Goal: Task Accomplishment & Management: Manage account settings

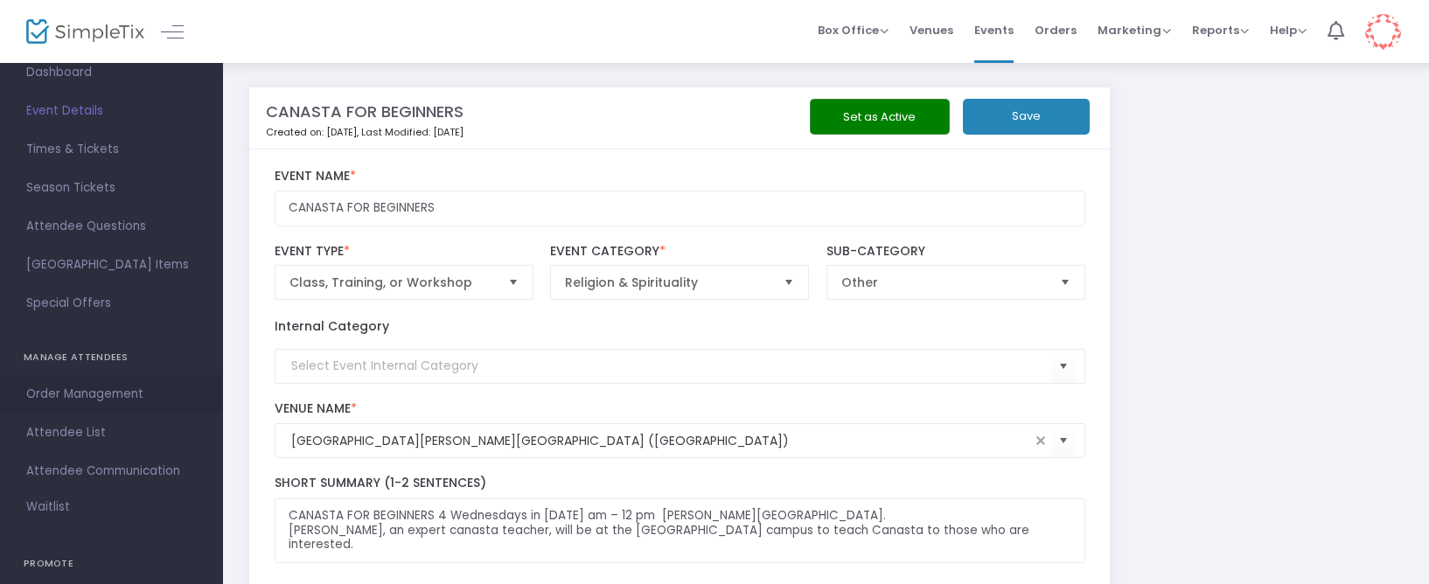
scroll to position [275, 0]
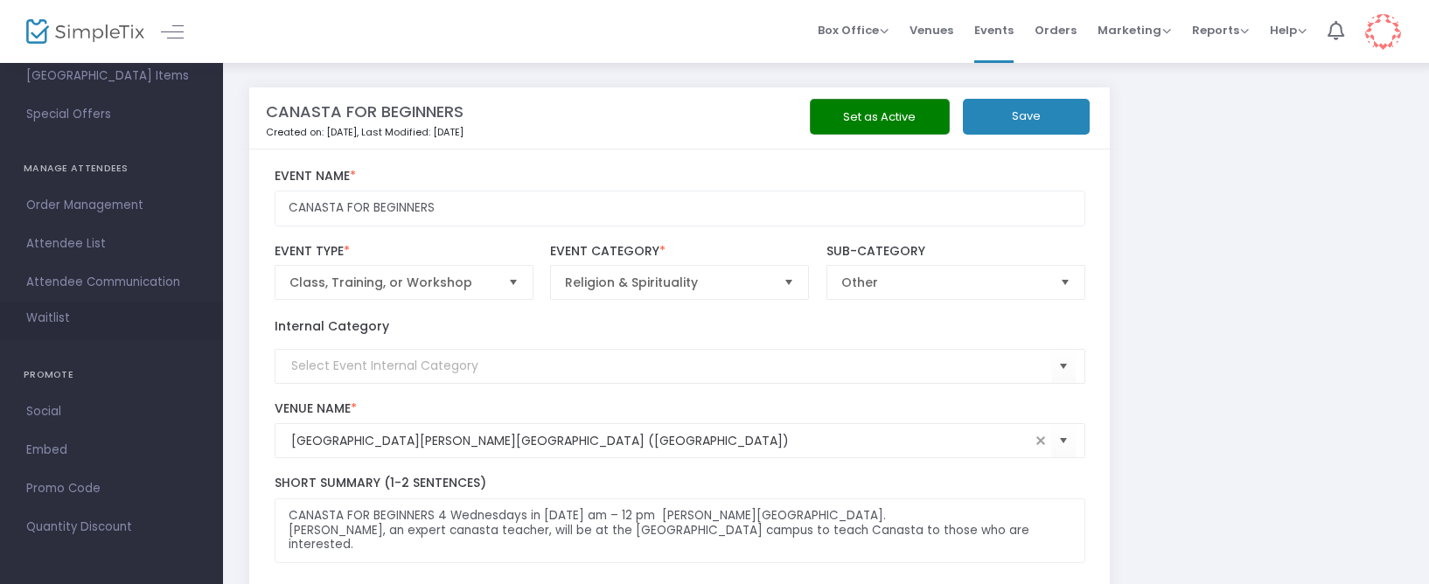
click at [62, 330] on link "Waitlist" at bounding box center [111, 321] width 223 height 38
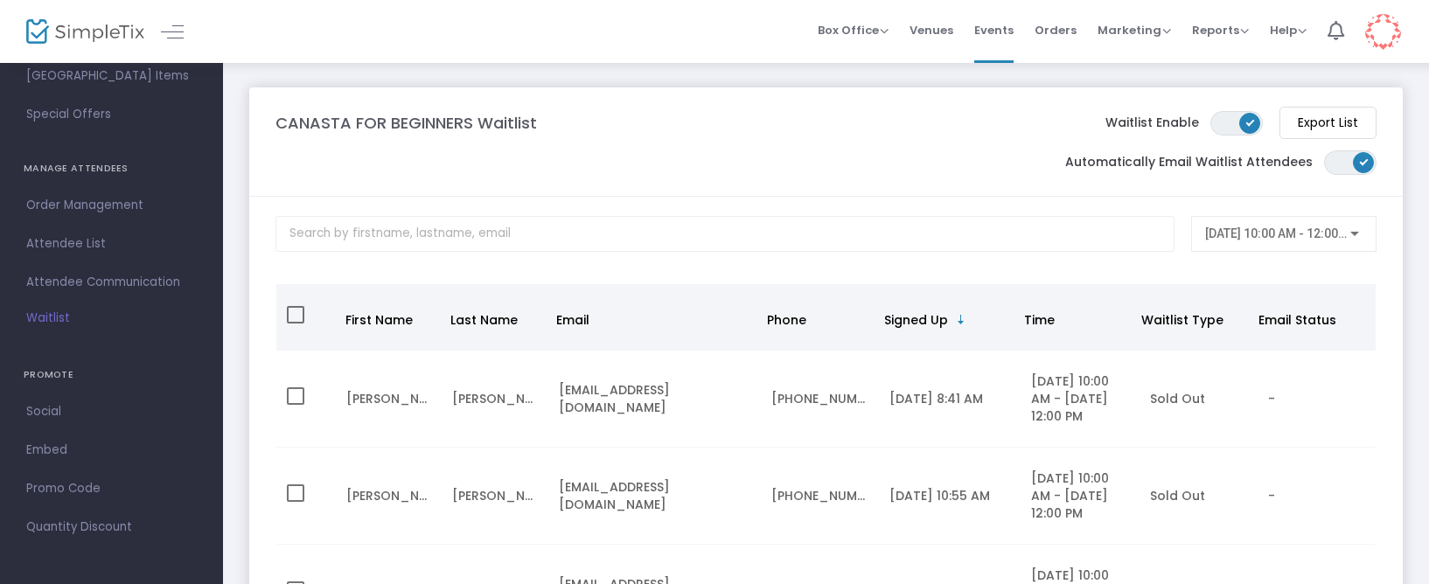
click at [1288, 224] on div "8/6/2025 10:00 AM - 12:00 PM" at bounding box center [1283, 229] width 157 height 32
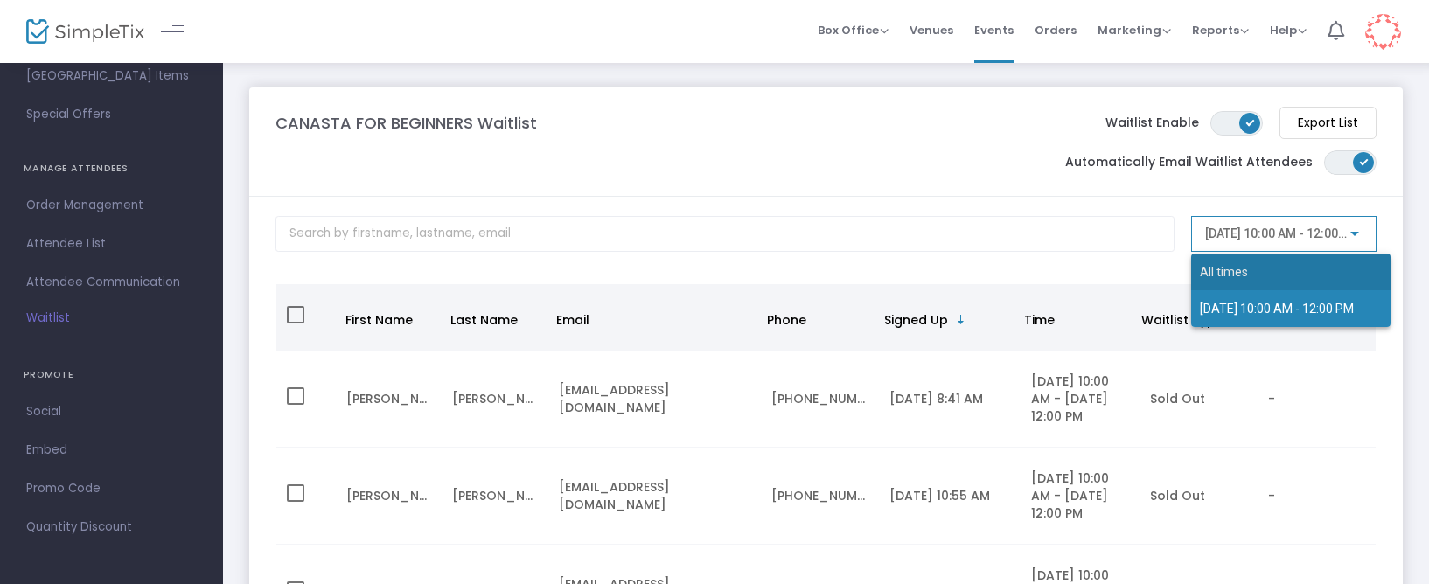
click at [1271, 281] on span "All times" at bounding box center [1291, 272] width 182 height 37
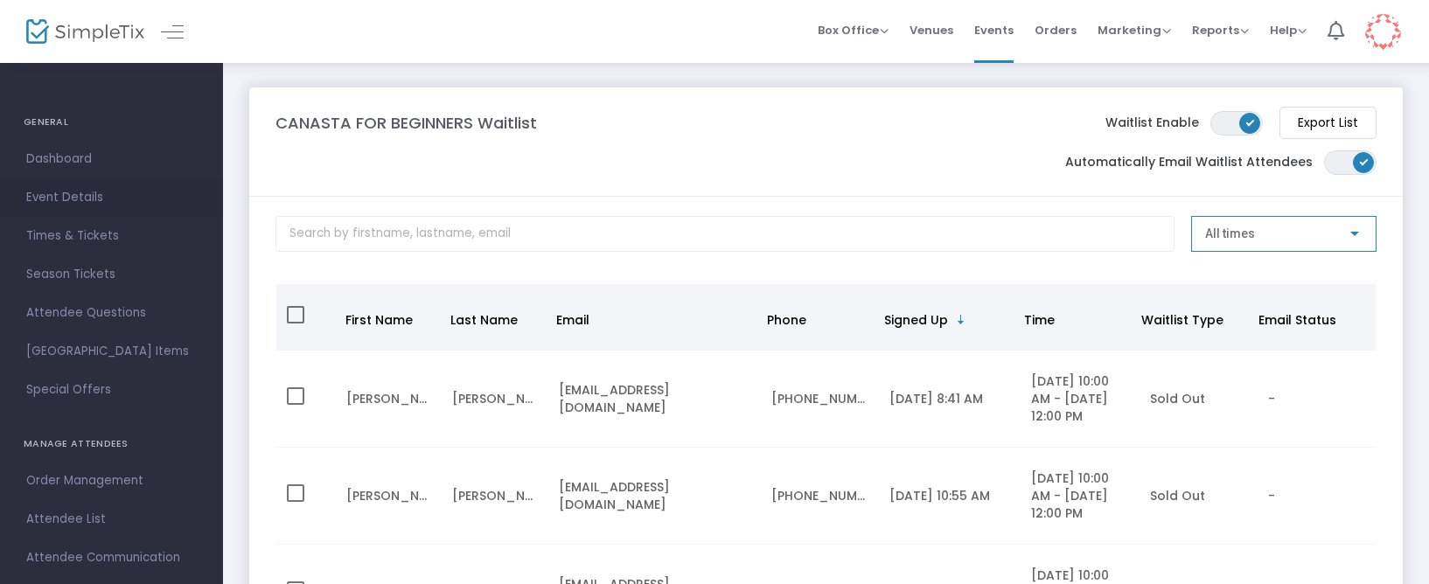
click at [95, 187] on span "Event Details" at bounding box center [111, 197] width 170 height 23
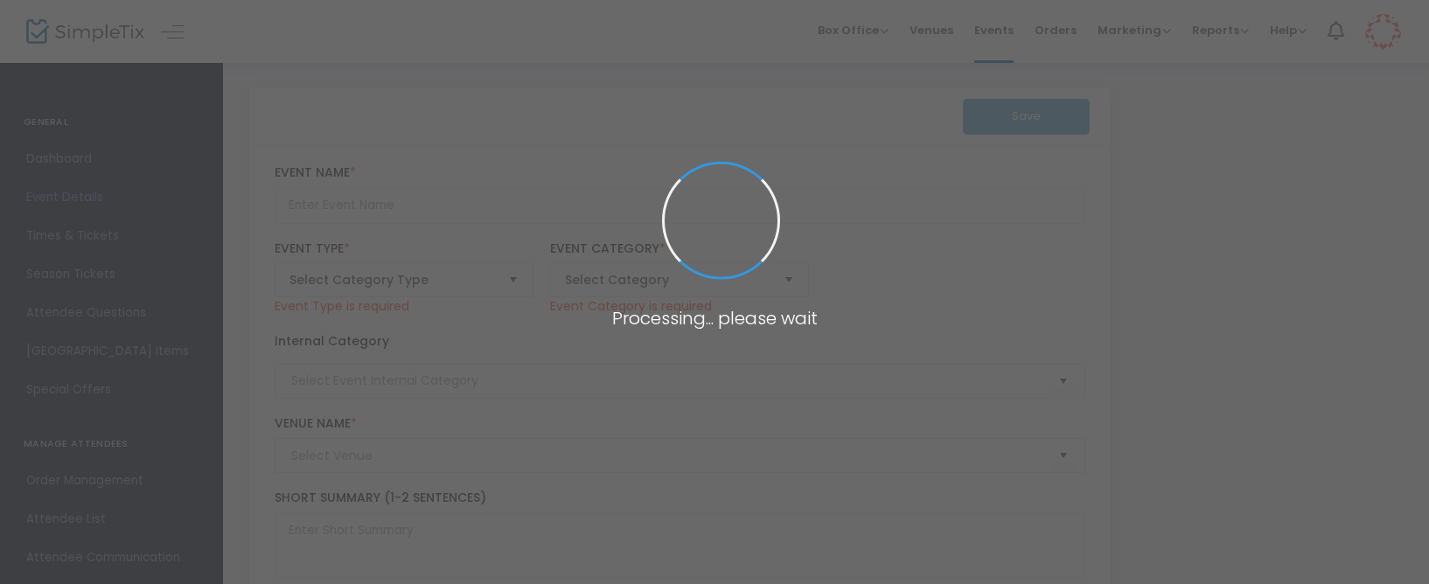
type input "CANASTA FOR BEGINNERS"
type textarea "CANASTA FOR BEGINNERS 4 Wednesdays in August 10 am – 12 pm Resnick Campus. Mari…"
type input "Register Now"
type input "Wilshire Boulevard Temple - Resnick Family Campus (Brentwood)"
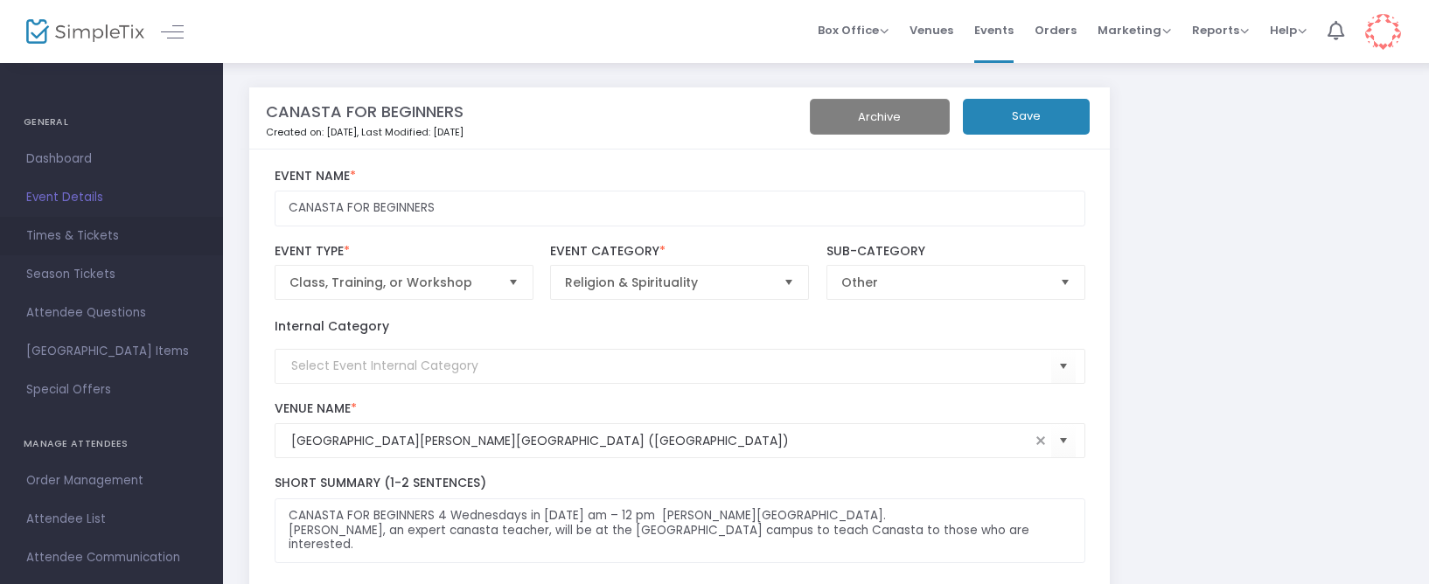
click at [91, 235] on span "Times & Tickets" at bounding box center [111, 236] width 170 height 23
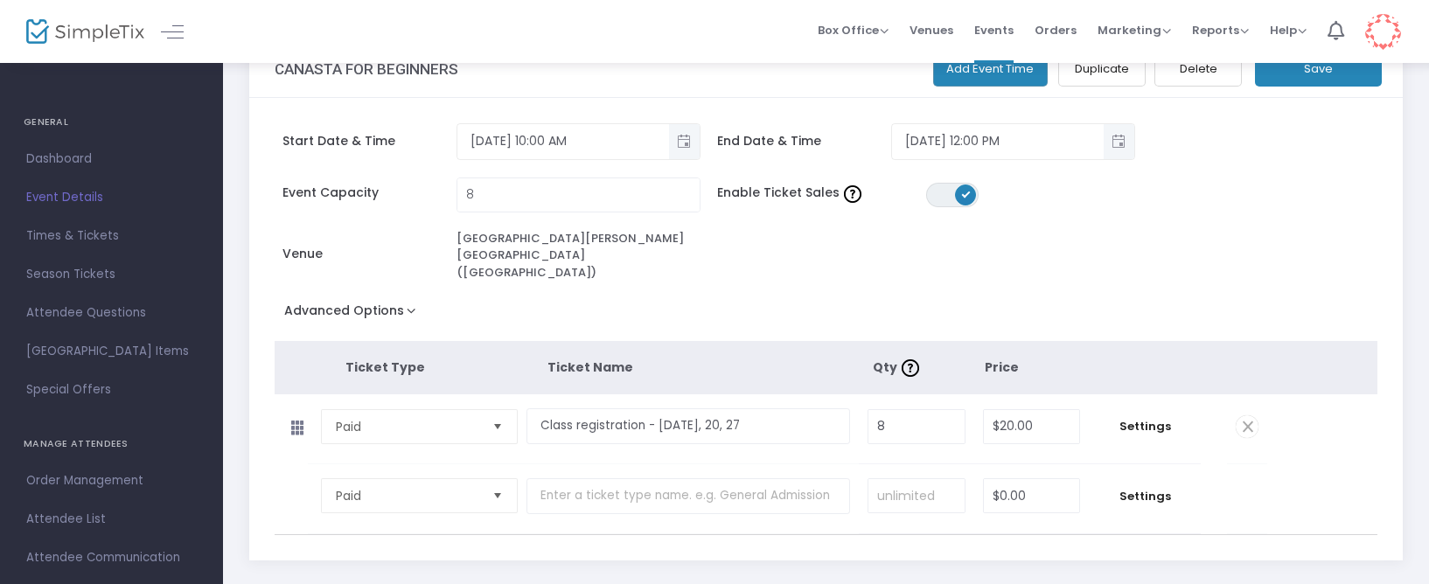
scroll to position [75, 0]
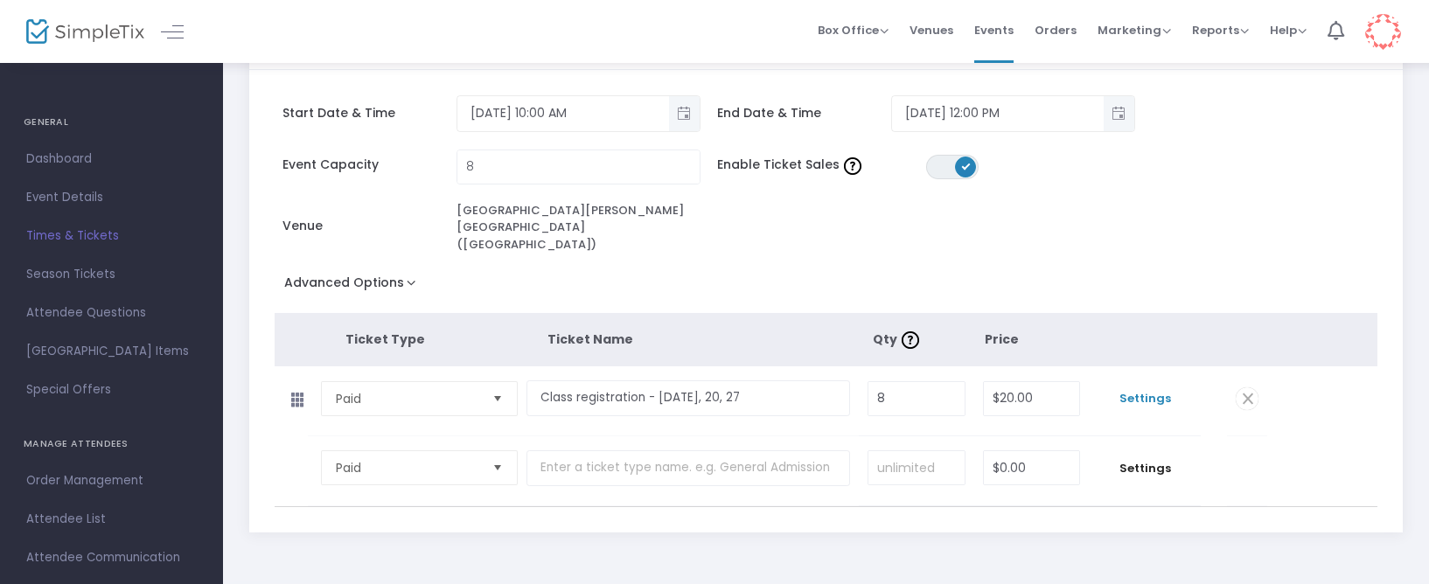
click at [1156, 390] on span "Settings" at bounding box center [1144, 398] width 94 height 17
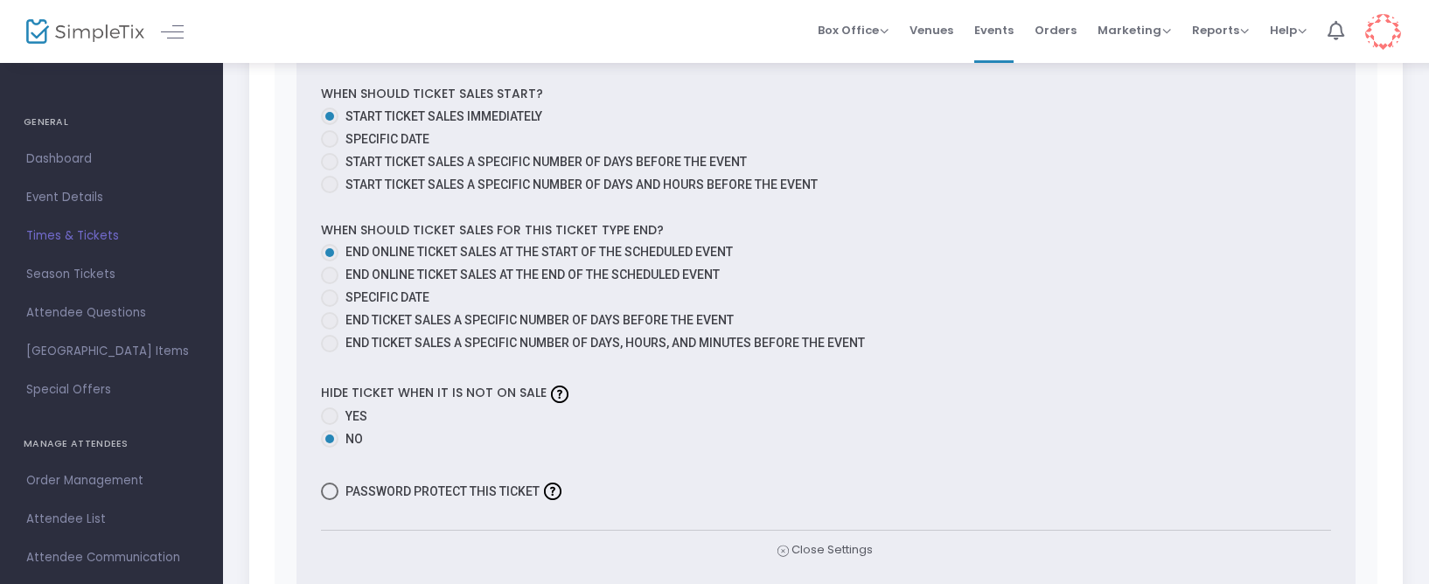
scroll to position [1017, 0]
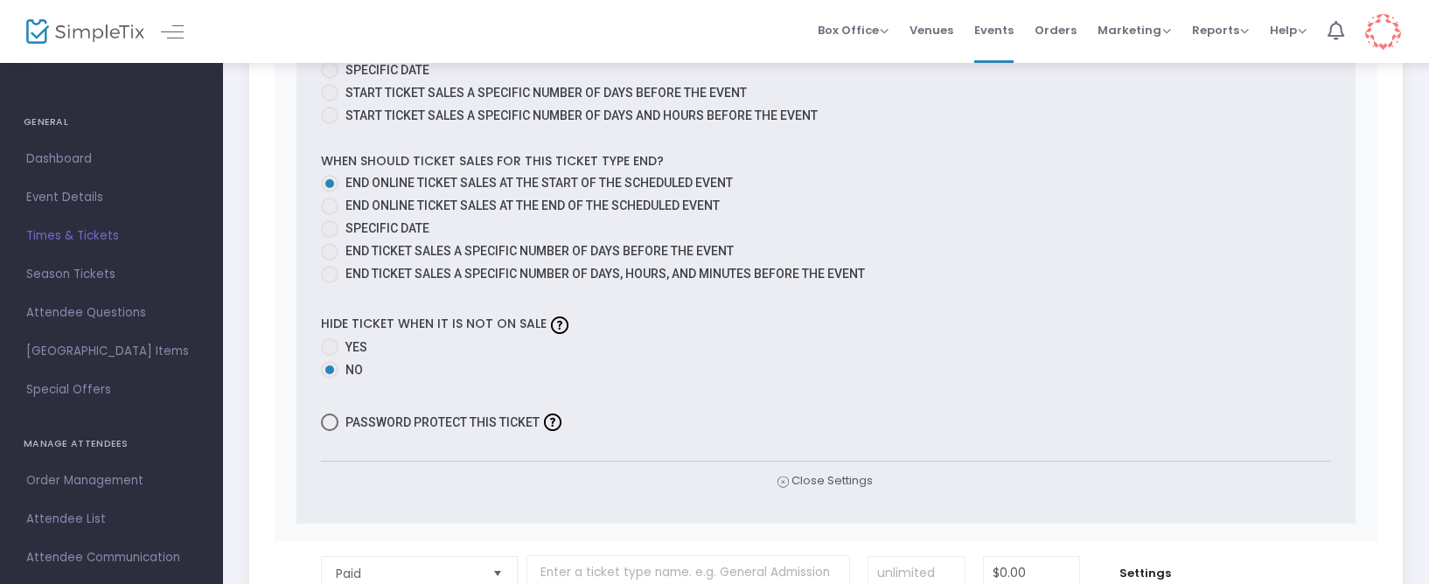
click at [482, 198] on span "End online ticket sales at the end of the scheduled event" at bounding box center [532, 205] width 374 height 14
click at [330, 215] on input "End online ticket sales at the end of the scheduled event" at bounding box center [329, 215] width 1 height 1
radio input "true"
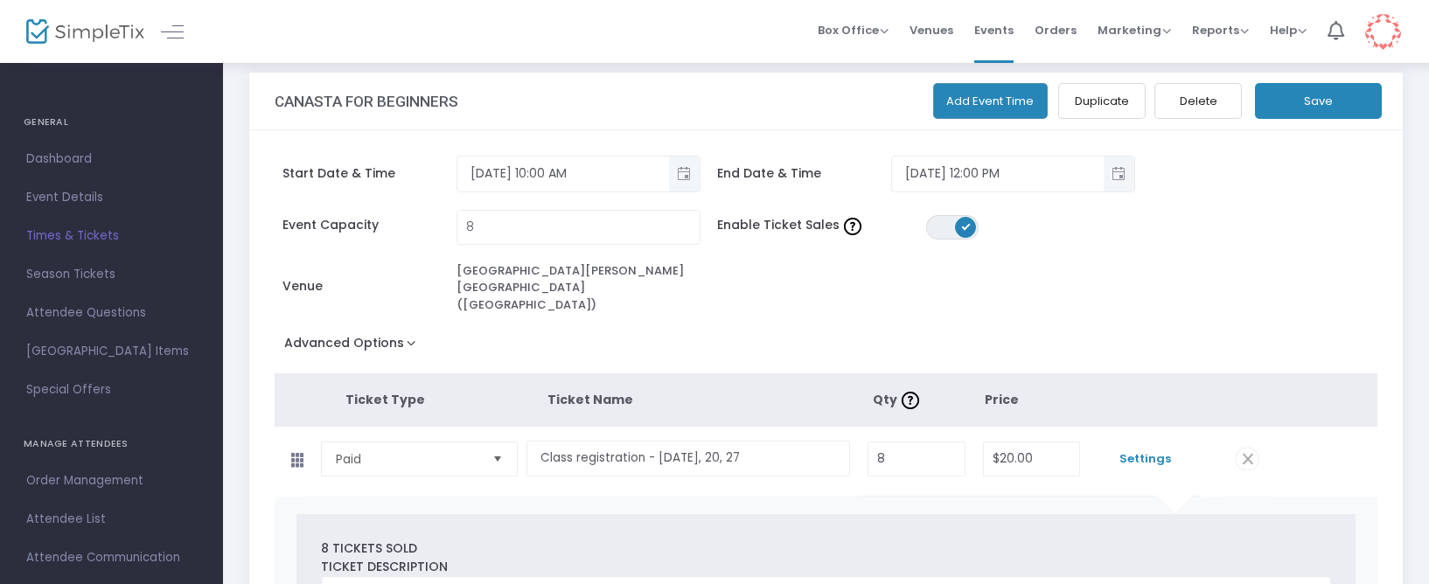
scroll to position [0, 0]
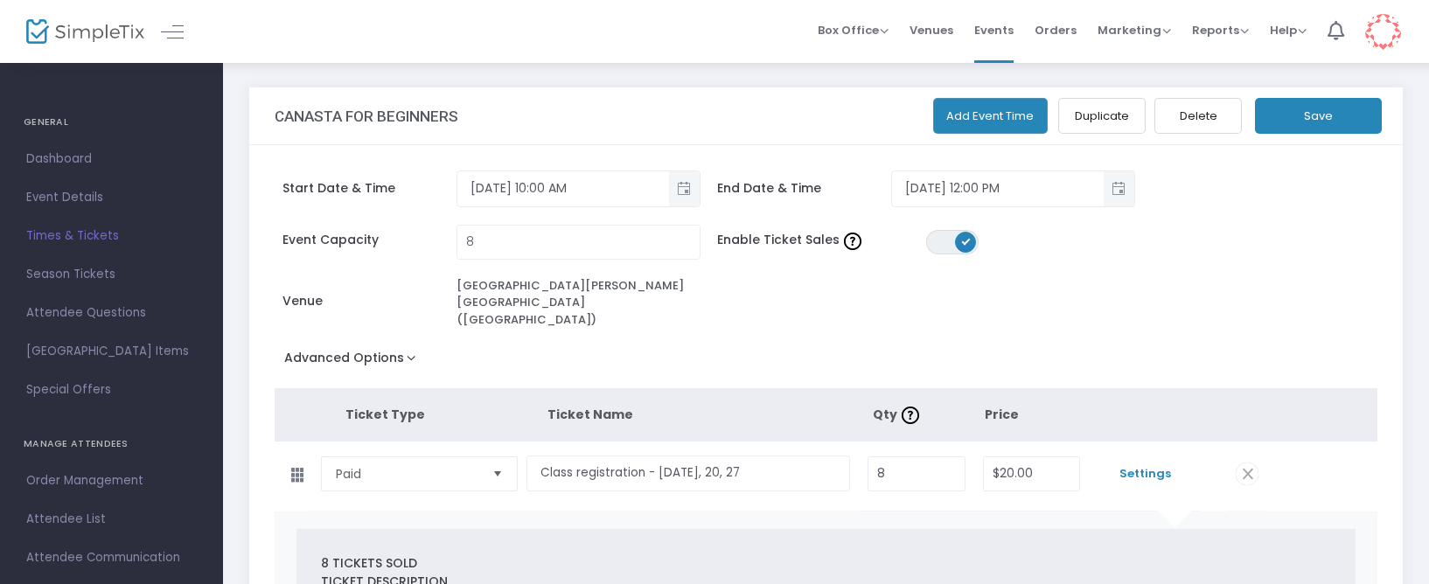
click at [1351, 118] on button "Save" at bounding box center [1318, 116] width 127 height 36
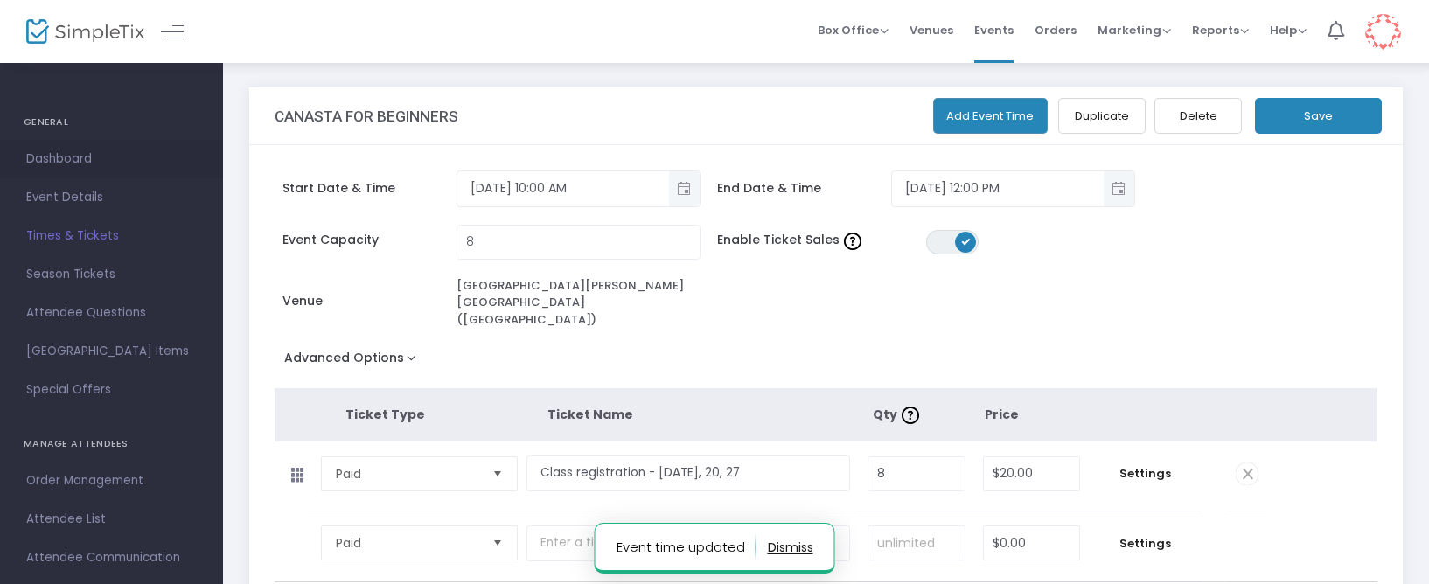
click at [49, 161] on span "Dashboard" at bounding box center [111, 159] width 170 height 23
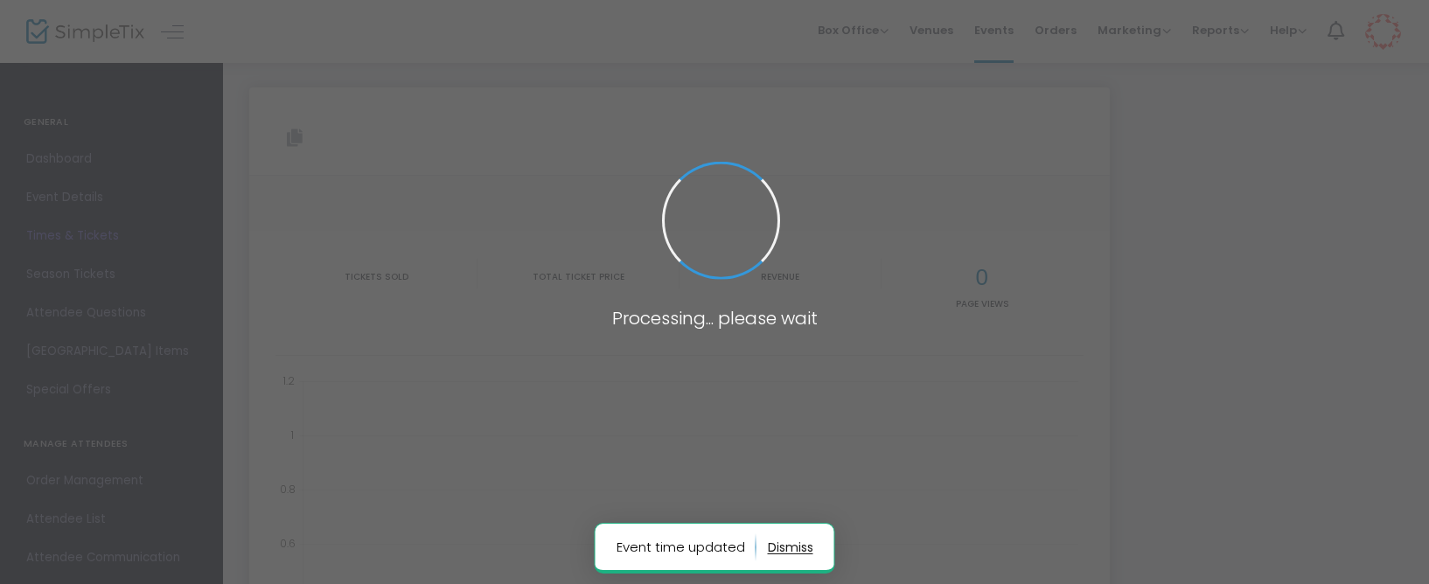
type input "https://www.simpletix.com/e/canasta-for-beginners-tickets-227154"
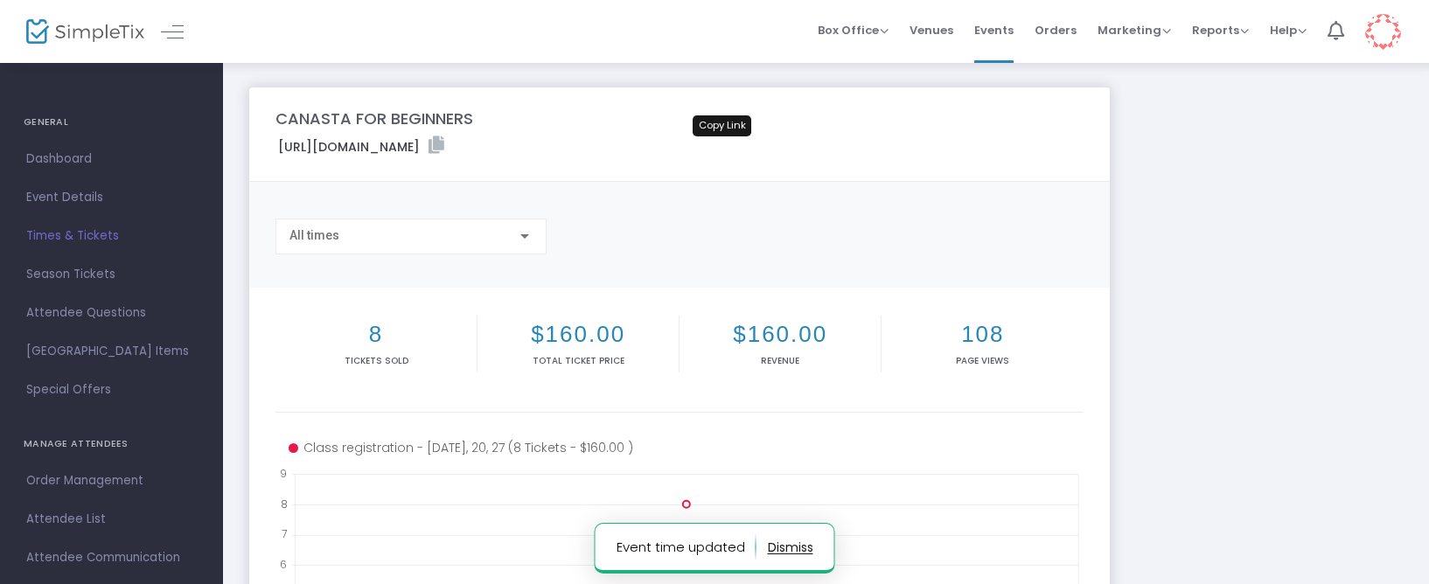
click at [444, 142] on icon at bounding box center [436, 144] width 16 height 17
